Goal: Task Accomplishment & Management: Use online tool/utility

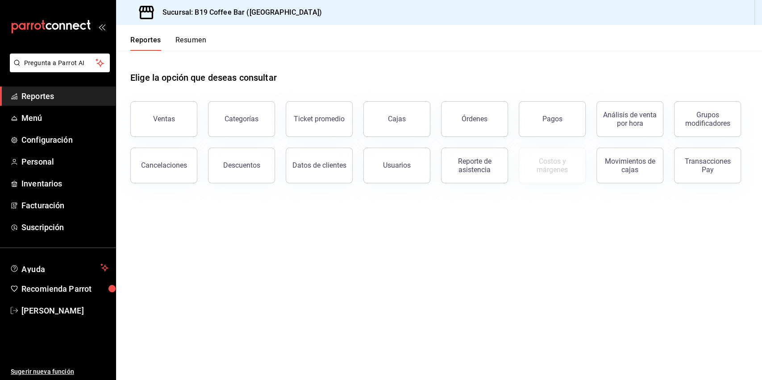
click at [81, 97] on span "Reportes" at bounding box center [64, 96] width 87 height 12
click at [636, 109] on button "Análisis de venta por hora" at bounding box center [629, 119] width 67 height 36
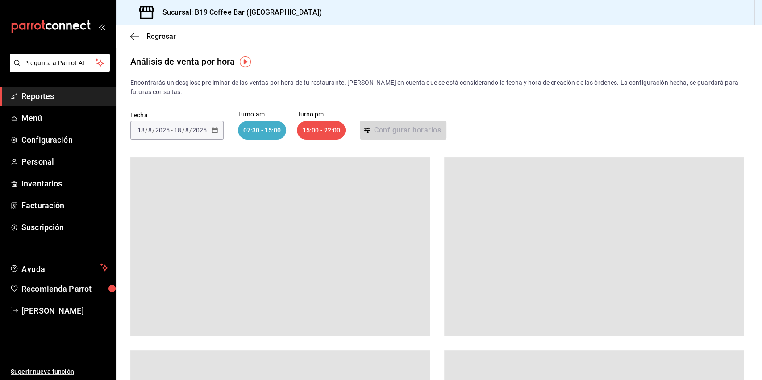
click at [260, 132] on div "07:30 - 15:00" at bounding box center [262, 130] width 49 height 19
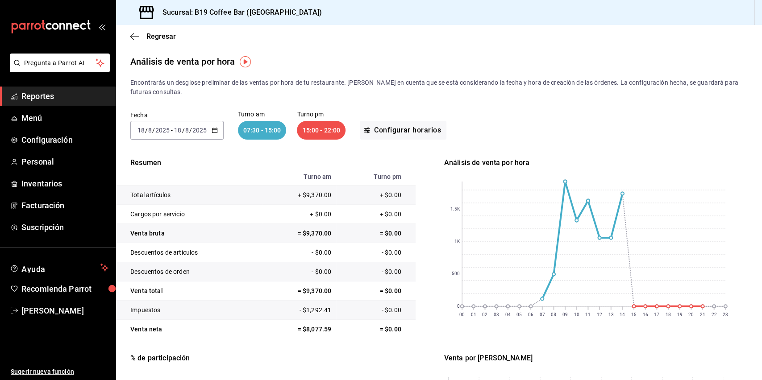
click at [212, 129] on \(Stroke\) "button" at bounding box center [214, 130] width 5 height 5
click at [149, 254] on span "Rango de fechas" at bounding box center [172, 257] width 69 height 9
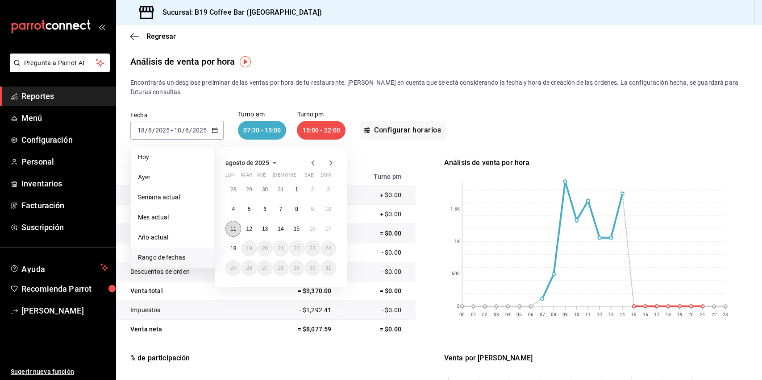
click at [234, 228] on abbr "11" at bounding box center [233, 229] width 6 height 6
click at [331, 226] on button "17" at bounding box center [329, 229] width 16 height 16
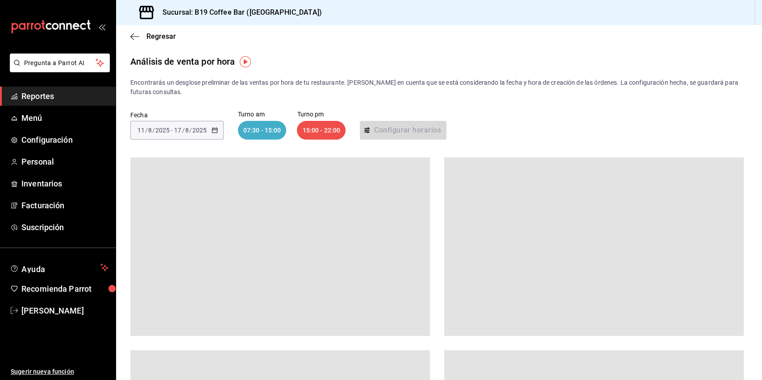
click at [511, 115] on div "Fecha [DATE] [DATE] - [DATE] [DATE] Turno am 07:30 - 15:00 Turno pm 15:00 - 22:…" at bounding box center [438, 125] width 617 height 57
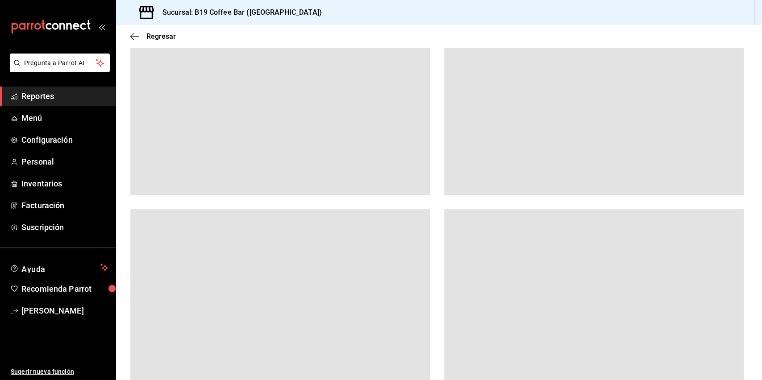
scroll to position [177, 0]
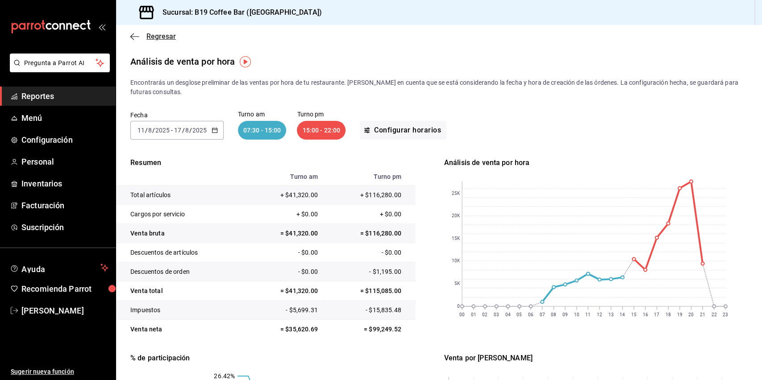
click at [136, 37] on icon "button" at bounding box center [134, 37] width 9 height 8
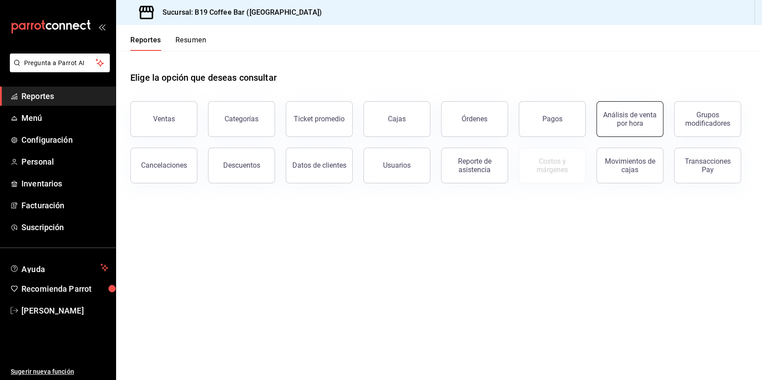
click at [610, 124] on div "Análisis de venta por hora" at bounding box center [629, 119] width 55 height 17
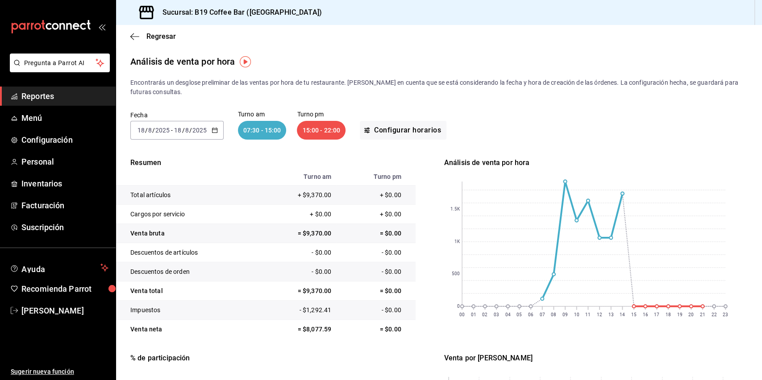
click at [214, 131] on icon "button" at bounding box center [215, 130] width 6 height 6
click at [169, 258] on span "Rango de fechas" at bounding box center [172, 257] width 69 height 9
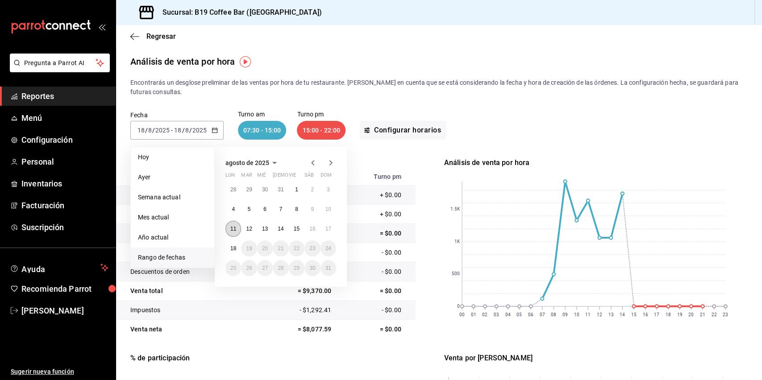
click at [232, 229] on abbr "11" at bounding box center [233, 229] width 6 height 6
click at [329, 229] on abbr "17" at bounding box center [328, 229] width 6 height 6
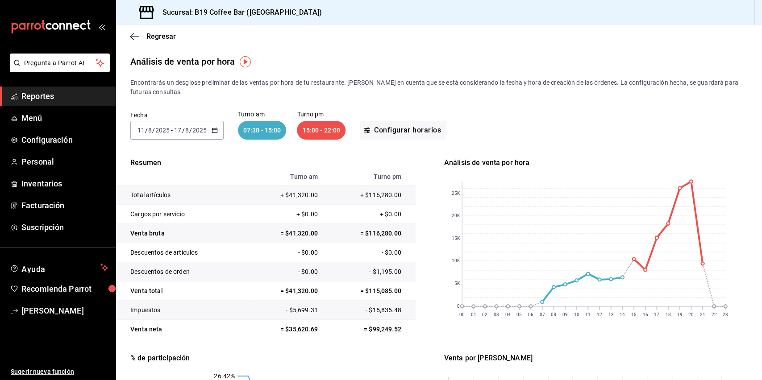
click at [512, 108] on div "Fecha [DATE] [DATE] - [DATE] [DATE] Turno am 07:30 - 15:00 Turno pm 15:00 - 22:…" at bounding box center [438, 125] width 617 height 57
click at [48, 100] on span "Reportes" at bounding box center [64, 96] width 87 height 12
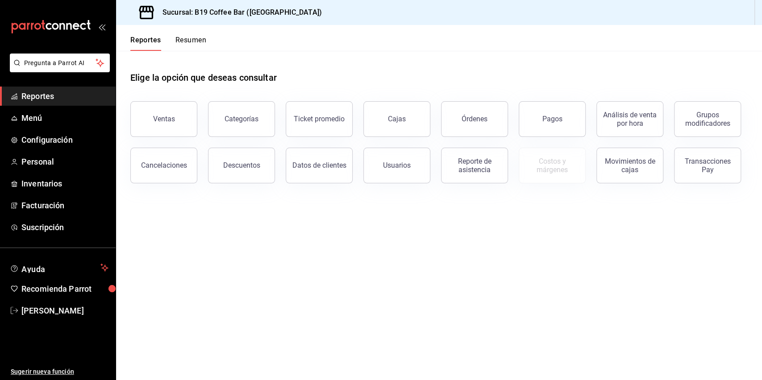
click at [571, 126] on button "Pagos" at bounding box center [552, 119] width 67 height 36
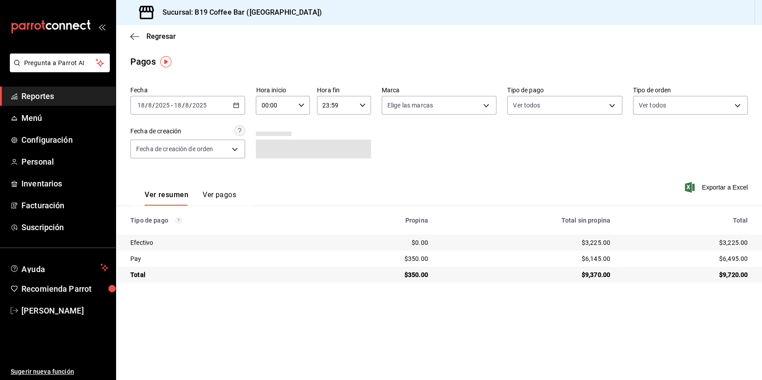
click at [236, 106] on icon "button" at bounding box center [236, 105] width 6 height 6
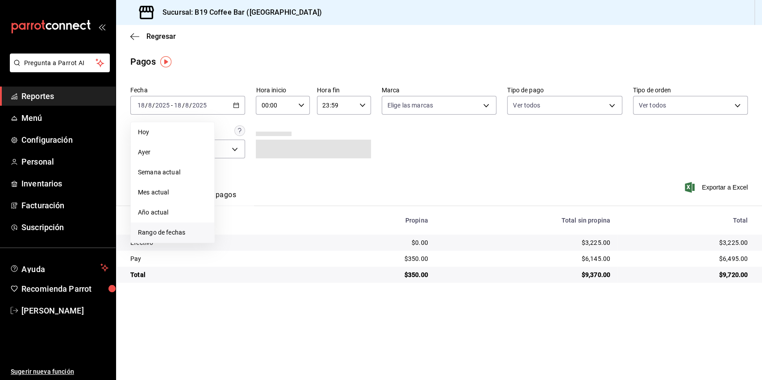
click at [162, 234] on span "Rango de fechas" at bounding box center [172, 232] width 69 height 9
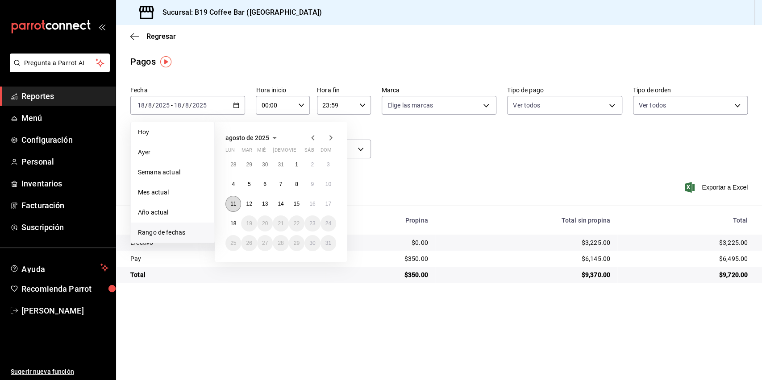
click at [233, 203] on abbr "11" at bounding box center [233, 204] width 6 height 6
click at [333, 202] on button "17" at bounding box center [329, 204] width 16 height 16
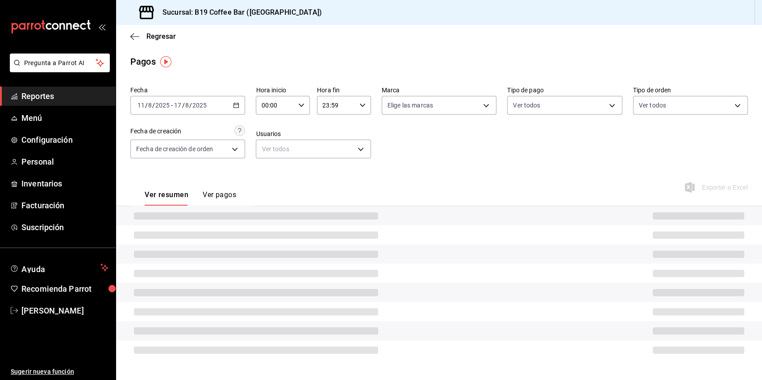
click at [433, 175] on div "Ver resumen Ver pagos Exportar a Excel" at bounding box center [439, 192] width 646 height 47
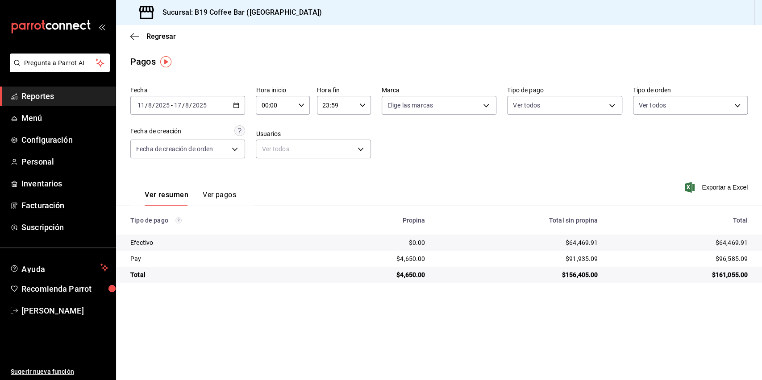
click at [292, 102] on input "00:00" at bounding box center [275, 105] width 39 height 18
click at [412, 110] on div at bounding box center [381, 190] width 762 height 380
click at [371, 108] on div "Fecha 2025-08-11 11 / 8 / 2025 - 2025-08-17 17 / 8 / 2025 Hora inicio 00:00 Hor…" at bounding box center [438, 126] width 617 height 87
click at [364, 100] on div "23:59 Hora fin" at bounding box center [344, 105] width 54 height 19
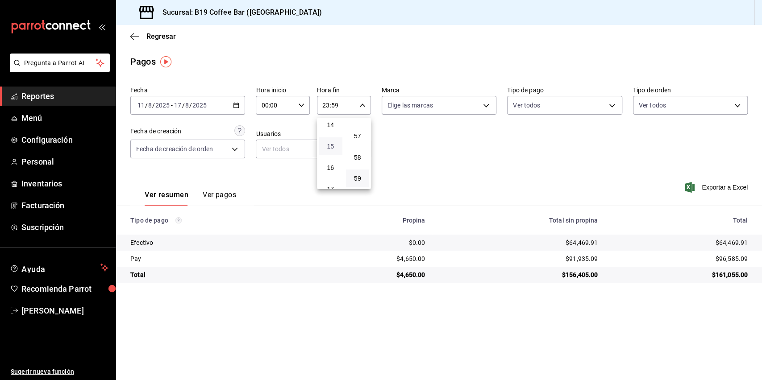
click at [329, 148] on span "15" at bounding box center [330, 146] width 13 height 7
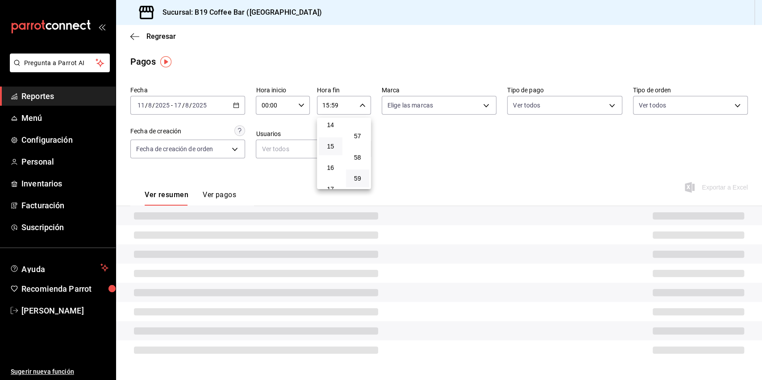
click at [418, 142] on div at bounding box center [381, 190] width 762 height 380
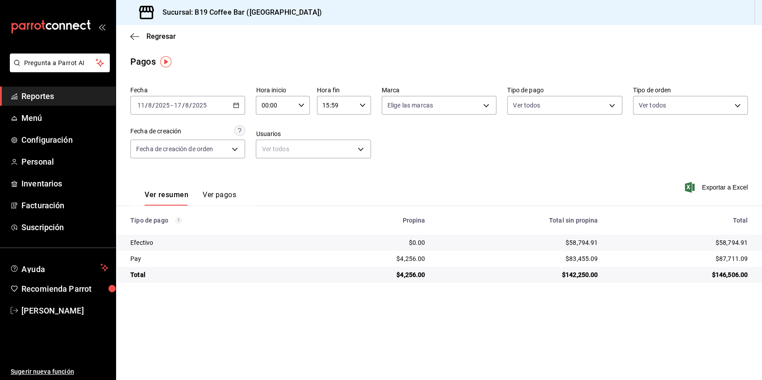
click at [361, 102] on icon "button" at bounding box center [362, 105] width 6 height 6
click at [358, 126] on span "00" at bounding box center [357, 128] width 13 height 7
type input "15:00"
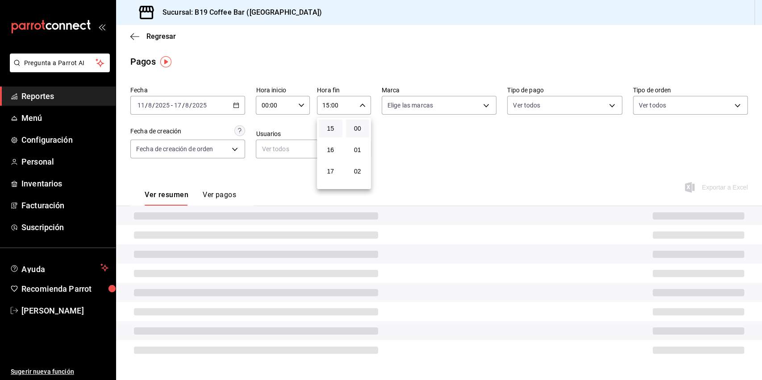
click at [441, 142] on div at bounding box center [381, 190] width 762 height 380
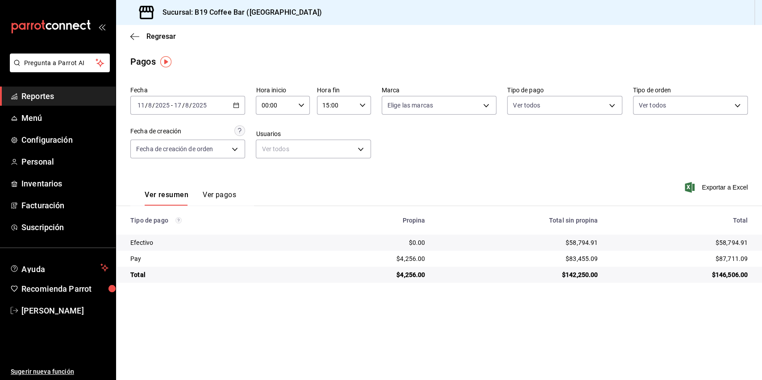
click at [296, 102] on div "00:00 Hora inicio" at bounding box center [283, 105] width 54 height 19
click at [271, 134] on button "07" at bounding box center [270, 140] width 24 height 18
click at [471, 141] on div at bounding box center [381, 190] width 762 height 380
click at [241, 104] on div "2025-08-11 11 / 8 / 2025 - 2025-08-17 17 / 8 / 2025" at bounding box center [187, 105] width 115 height 19
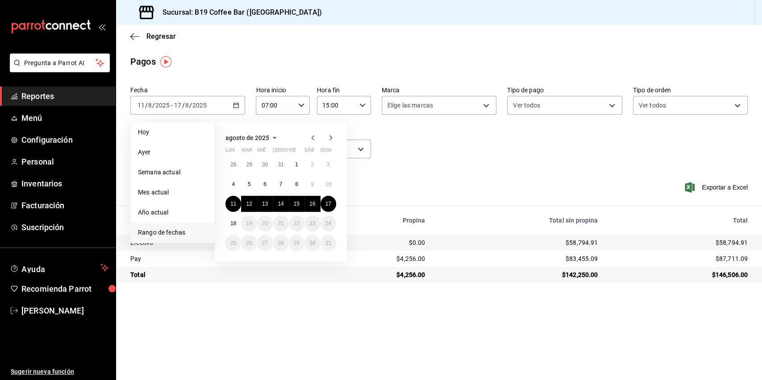
click at [397, 129] on div "Fecha 2025-08-11 11 / 8 / 2025 - 2025-08-17 17 / 8 / 2025 Hoy Ayer Semana actua…" at bounding box center [438, 126] width 617 height 87
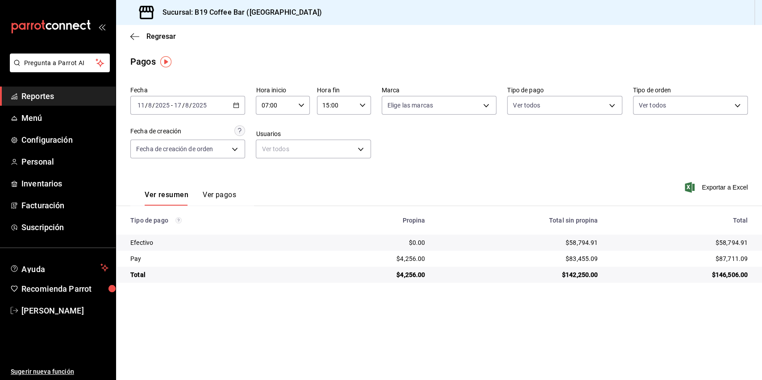
click at [276, 100] on input "07:00" at bounding box center [275, 105] width 39 height 18
click at [270, 129] on span "00" at bounding box center [269, 128] width 13 height 7
type input "00:00"
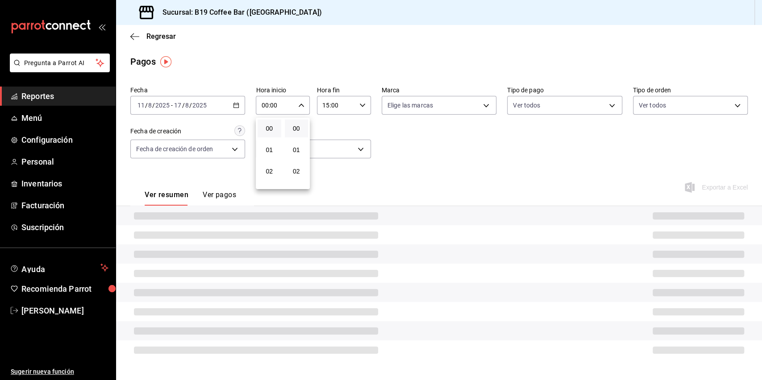
click at [391, 130] on div at bounding box center [381, 190] width 762 height 380
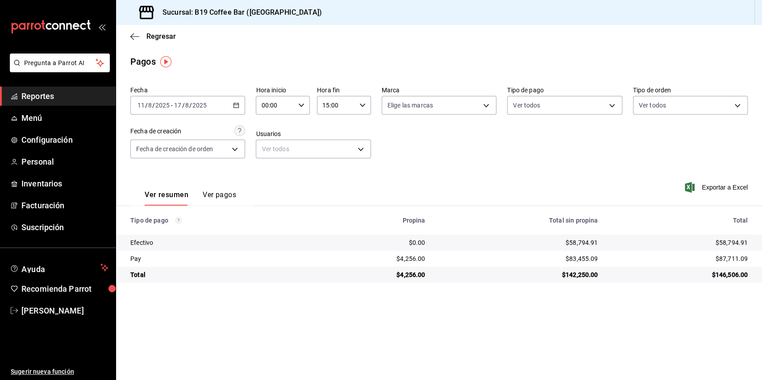
click at [336, 103] on input "15:00" at bounding box center [336, 105] width 39 height 18
click at [330, 129] on span "00" at bounding box center [330, 128] width 13 height 7
type input "00:00"
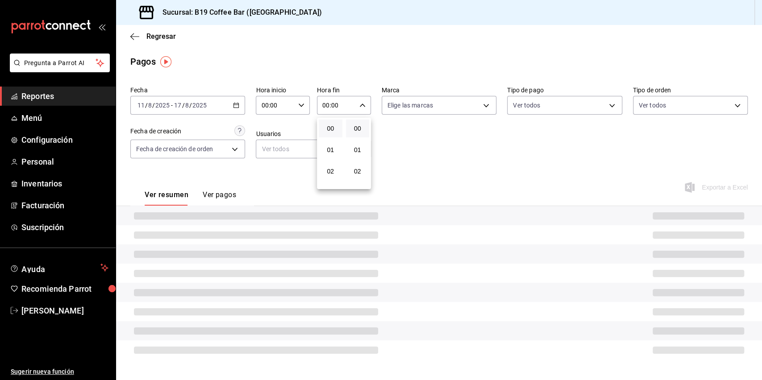
click at [462, 129] on div at bounding box center [381, 190] width 762 height 380
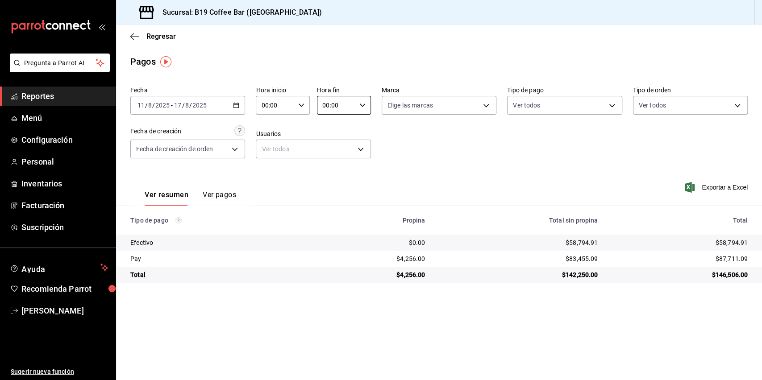
click at [36, 102] on span "Reportes" at bounding box center [64, 96] width 87 height 12
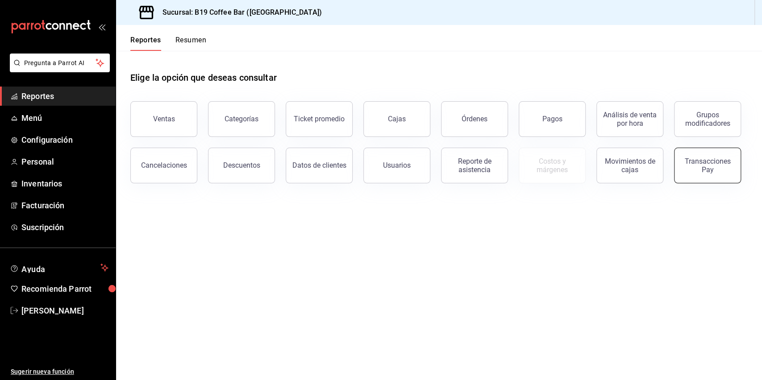
click at [695, 166] on div "Transacciones Pay" at bounding box center [707, 165] width 55 height 17
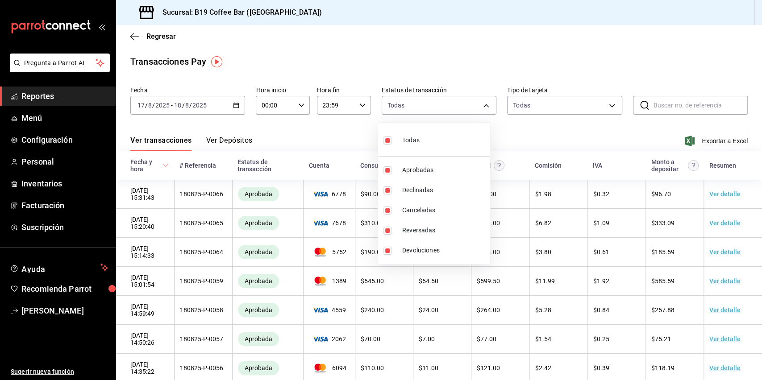
click at [408, 104] on body "Pregunta a Parrot AI Reportes Menú Configuración Personal Inventarios Facturaci…" at bounding box center [381, 190] width 762 height 380
click at [408, 104] on div at bounding box center [381, 190] width 762 height 380
click at [543, 111] on div "Todas Aprobadas Declinadas Canceladas Reversadas Devoluciones" at bounding box center [381, 190] width 762 height 380
click at [543, 111] on body "Pregunta a Parrot AI Reportes Menú Configuración Personal Inventarios Facturaci…" at bounding box center [381, 190] width 762 height 380
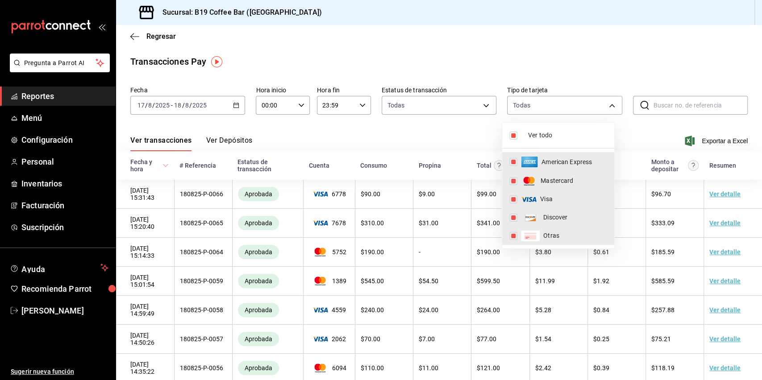
click at [537, 109] on div at bounding box center [381, 190] width 762 height 380
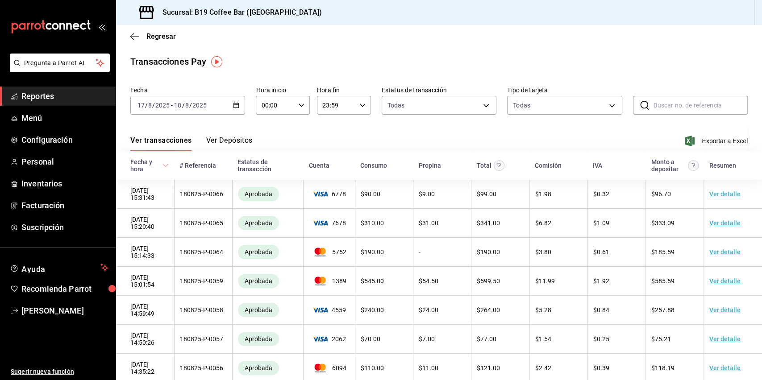
click at [68, 92] on span "Reportes" at bounding box center [64, 96] width 87 height 12
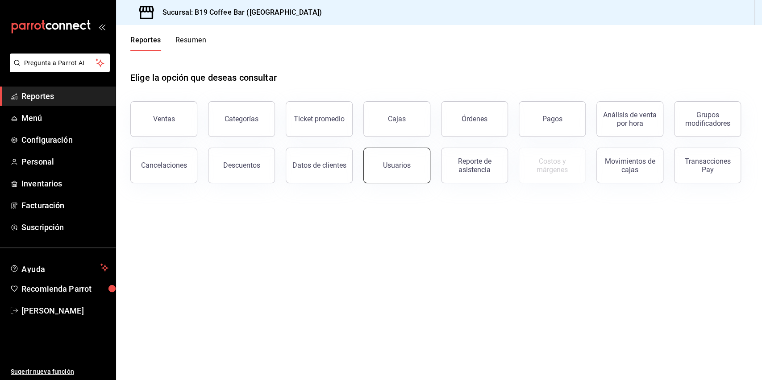
click at [380, 175] on button "Usuarios" at bounding box center [396, 166] width 67 height 36
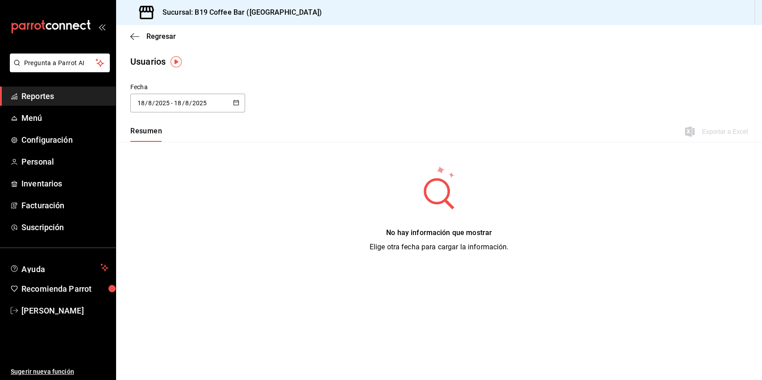
click at [228, 101] on div "2025-08-18 18 / 8 / 2025 - 2025-08-18 18 / 8 / 2025" at bounding box center [187, 103] width 115 height 19
click at [150, 233] on li "Rango de fechas" at bounding box center [172, 232] width 84 height 20
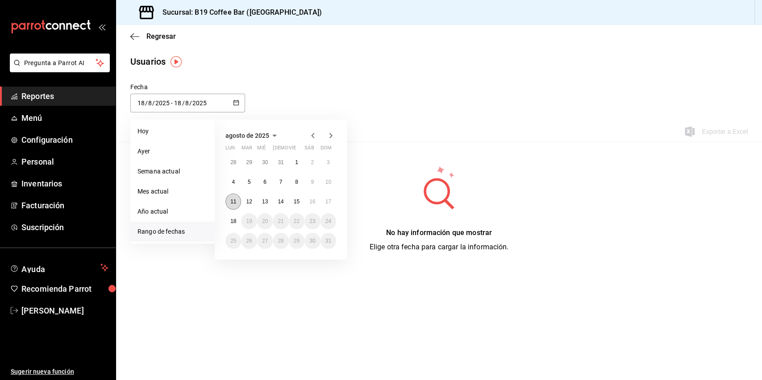
click at [233, 205] on button "11" at bounding box center [233, 202] width 16 height 16
click at [331, 202] on button "17" at bounding box center [329, 202] width 16 height 16
type input "[DATE]"
type input "11"
type input "[DATE]"
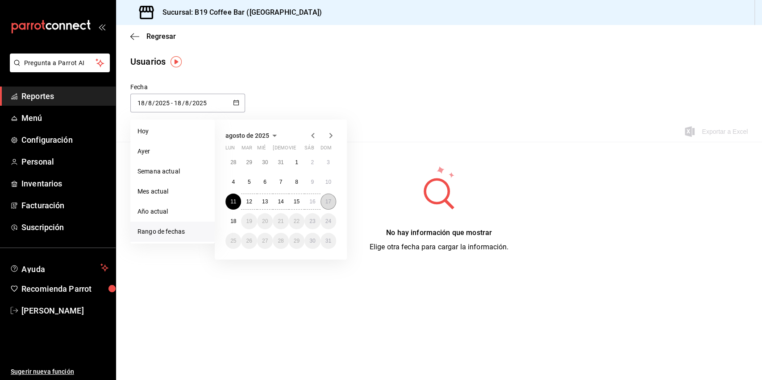
type input "17"
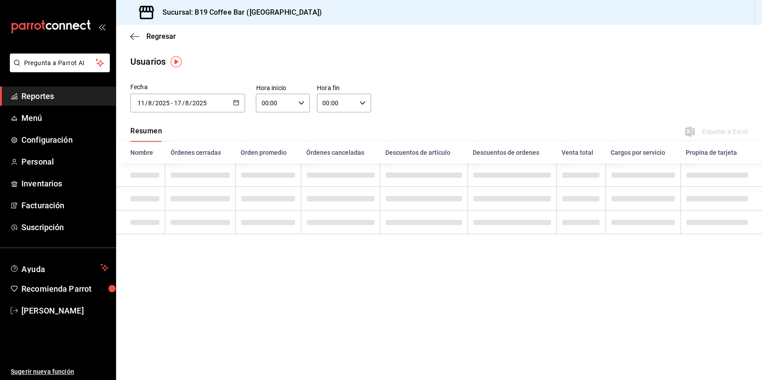
click at [393, 32] on div "Regresar" at bounding box center [439, 36] width 646 height 23
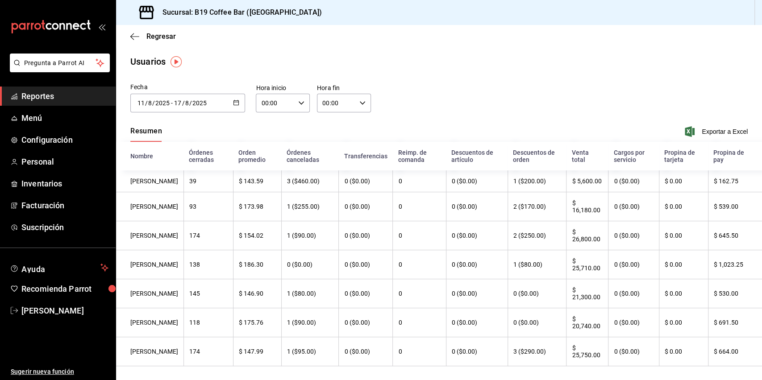
click at [390, 44] on div "Regresar" at bounding box center [439, 36] width 646 height 23
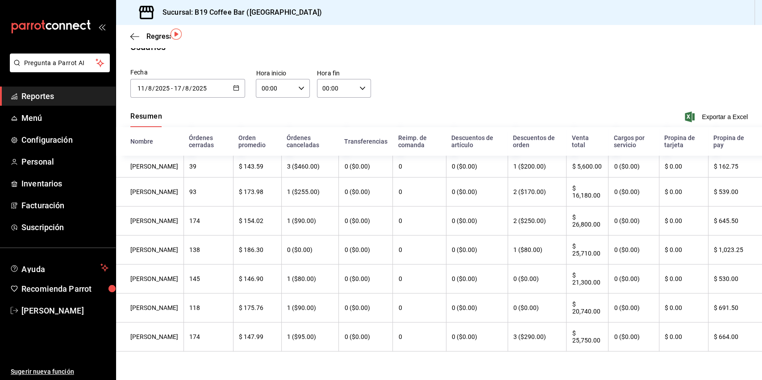
scroll to position [28, 0]
drag, startPoint x: 68, startPoint y: 96, endPoint x: 29, endPoint y: 0, distance: 102.9
click at [68, 96] on span "Reportes" at bounding box center [64, 96] width 87 height 12
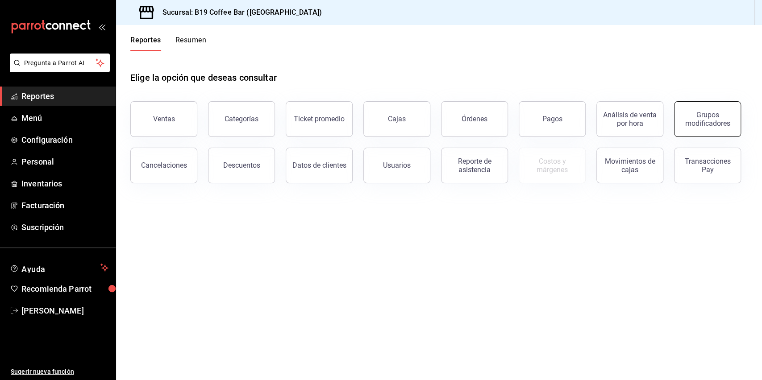
click at [687, 127] on div "Grupos modificadores" at bounding box center [707, 119] width 55 height 17
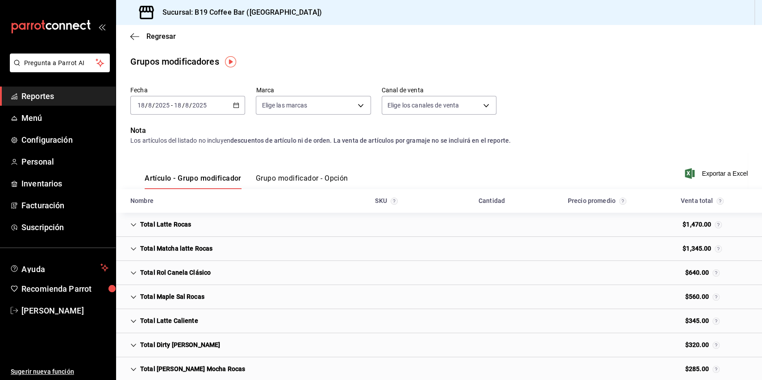
click at [233, 107] on icon "button" at bounding box center [236, 105] width 6 height 6
click at [168, 210] on span "Rango de fechas" at bounding box center [172, 212] width 69 height 9
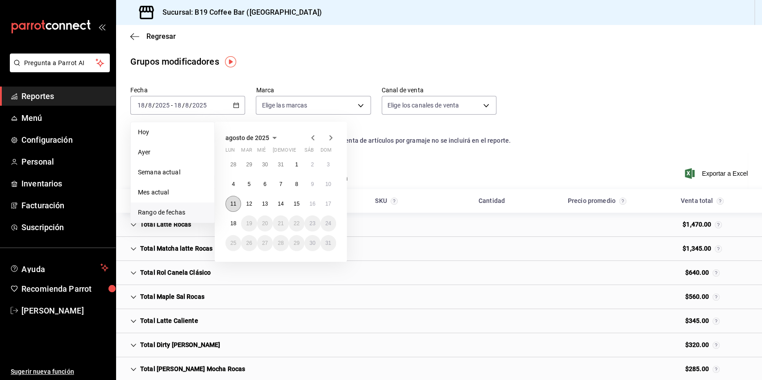
click at [231, 204] on abbr "11" at bounding box center [233, 204] width 6 height 6
click at [325, 201] on abbr "17" at bounding box center [328, 204] width 6 height 6
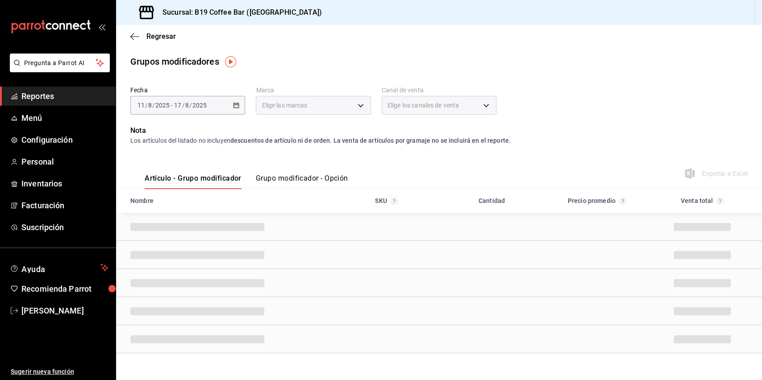
click at [603, 73] on main "Regresar Grupos modificadores Fecha 2025-08-11 11 / 8 / 2025 - 2025-08-17 17 / …" at bounding box center [439, 210] width 646 height 371
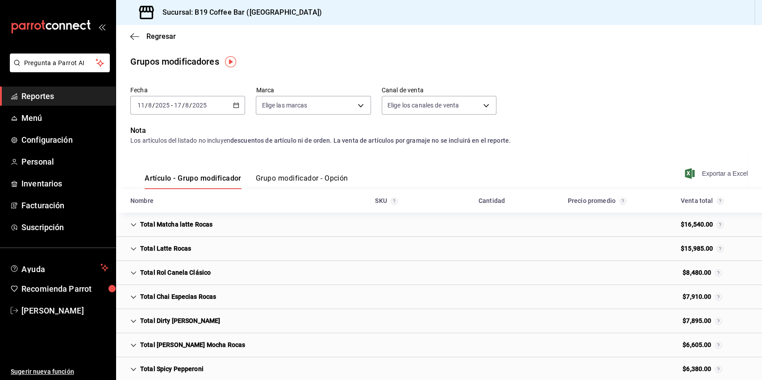
click at [705, 172] on span "Exportar a Excel" at bounding box center [717, 173] width 61 height 11
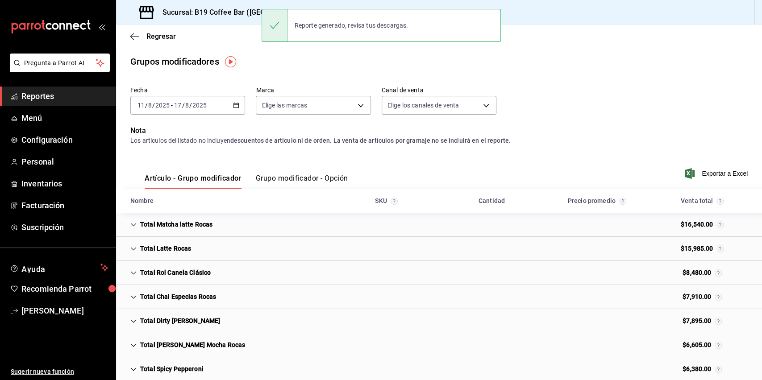
click at [671, 120] on div "Fecha 2025-08-11 11 / 8 / 2025 - 2025-08-17 17 / 8 / 2025 Marca Elige las marca…" at bounding box center [438, 104] width 617 height 43
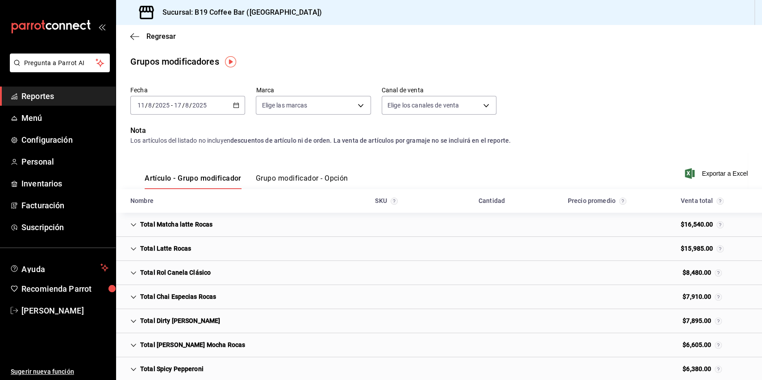
click at [262, 52] on main "Regresar Grupos modificadores Fecha 2025-08-11 11 / 8 / 2025 - 2025-08-17 17 / …" at bounding box center [439, 261] width 646 height 472
